Goal: Transaction & Acquisition: Subscribe to service/newsletter

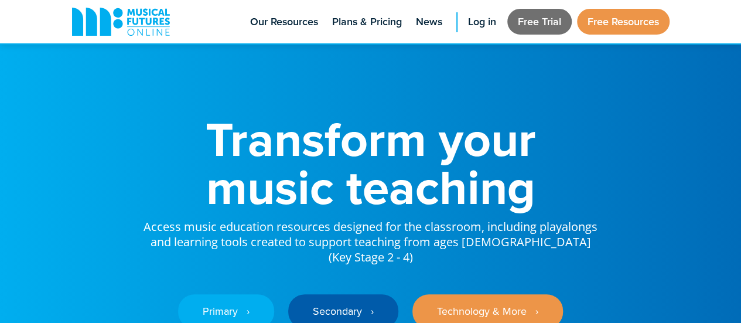
click at [538, 23] on link "Free Trial" at bounding box center [539, 22] width 64 height 26
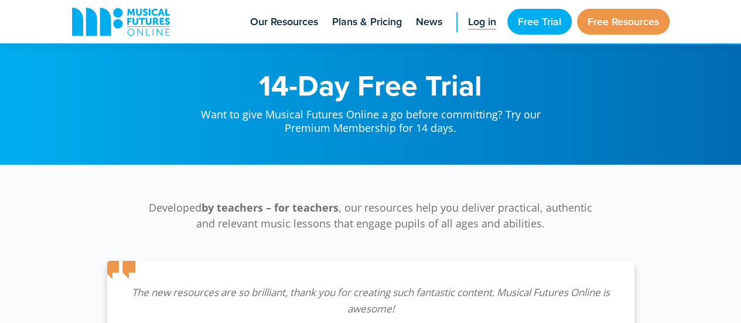
click at [480, 29] on span "Log in" at bounding box center [482, 22] width 28 height 16
click at [471, 28] on span "Log in" at bounding box center [482, 22] width 28 height 16
